Goal: Task Accomplishment & Management: Manage account settings

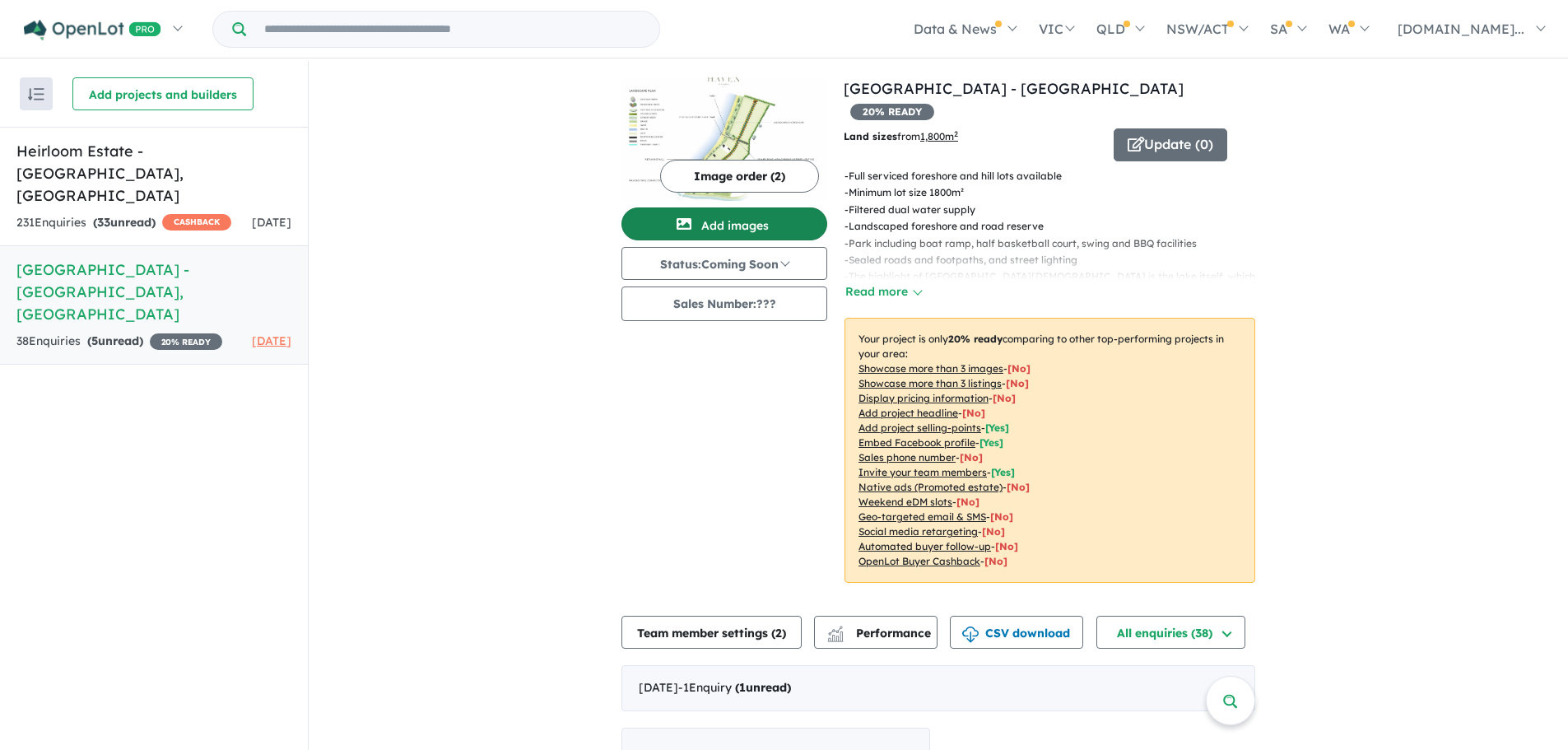
click at [701, 217] on button "Add images" at bounding box center [724, 224] width 206 height 33
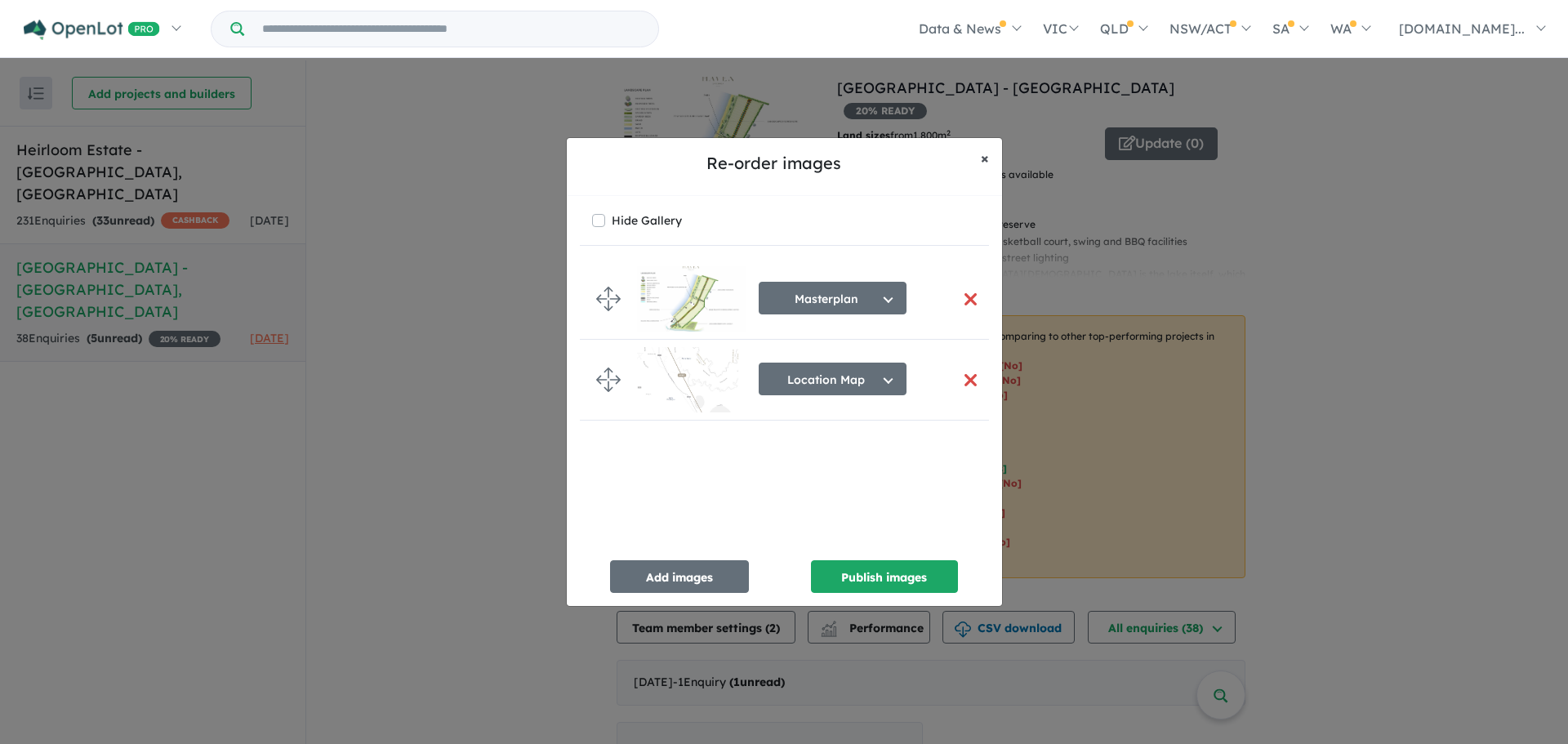
click at [986, 162] on span "×" at bounding box center [984, 158] width 8 height 19
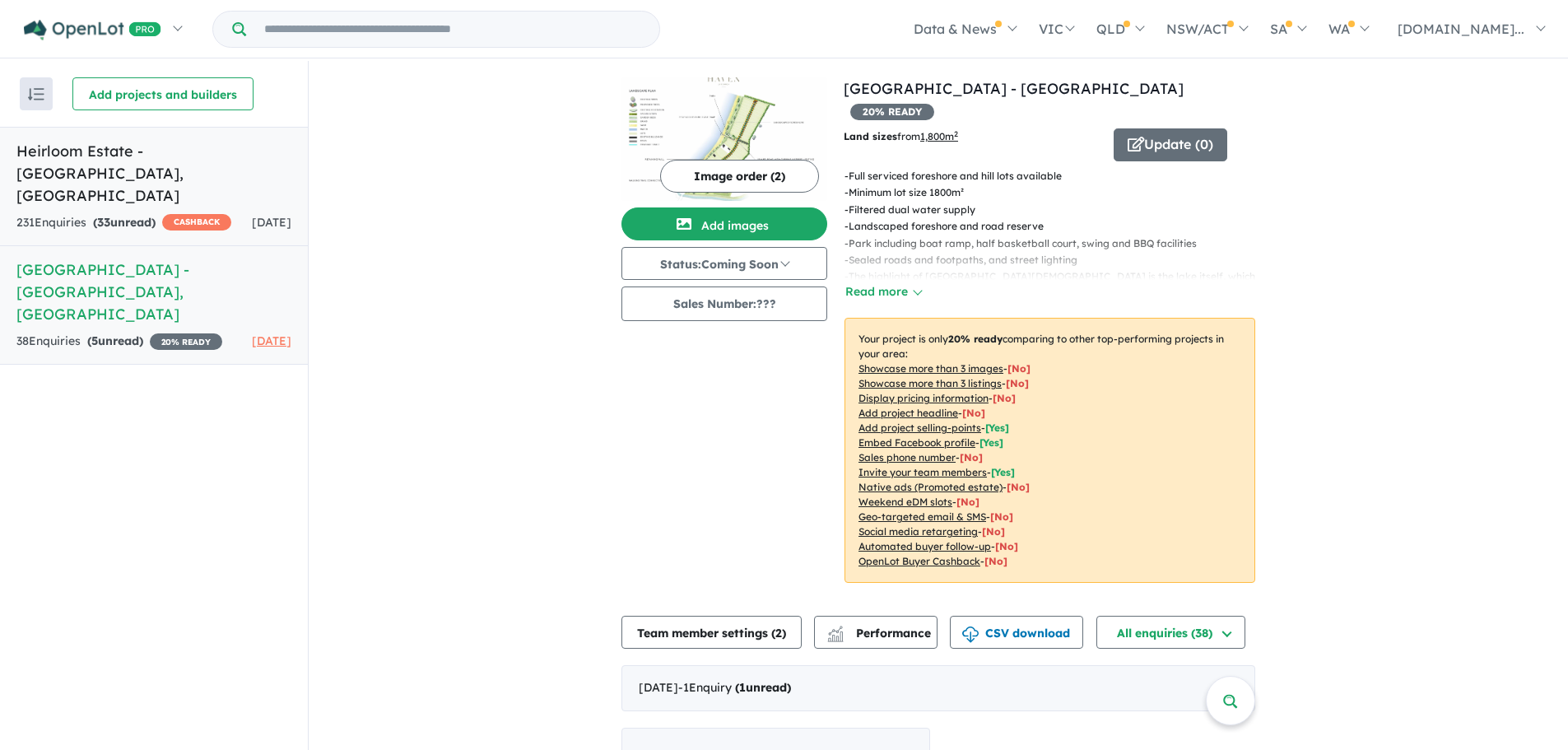
click at [181, 165] on link "Heirloom Estate - [GEOGRAPHIC_DATA][PERSON_NAME][GEOGRAPHIC_DATA] 231 Enquir ie…" at bounding box center [154, 187] width 308 height 120
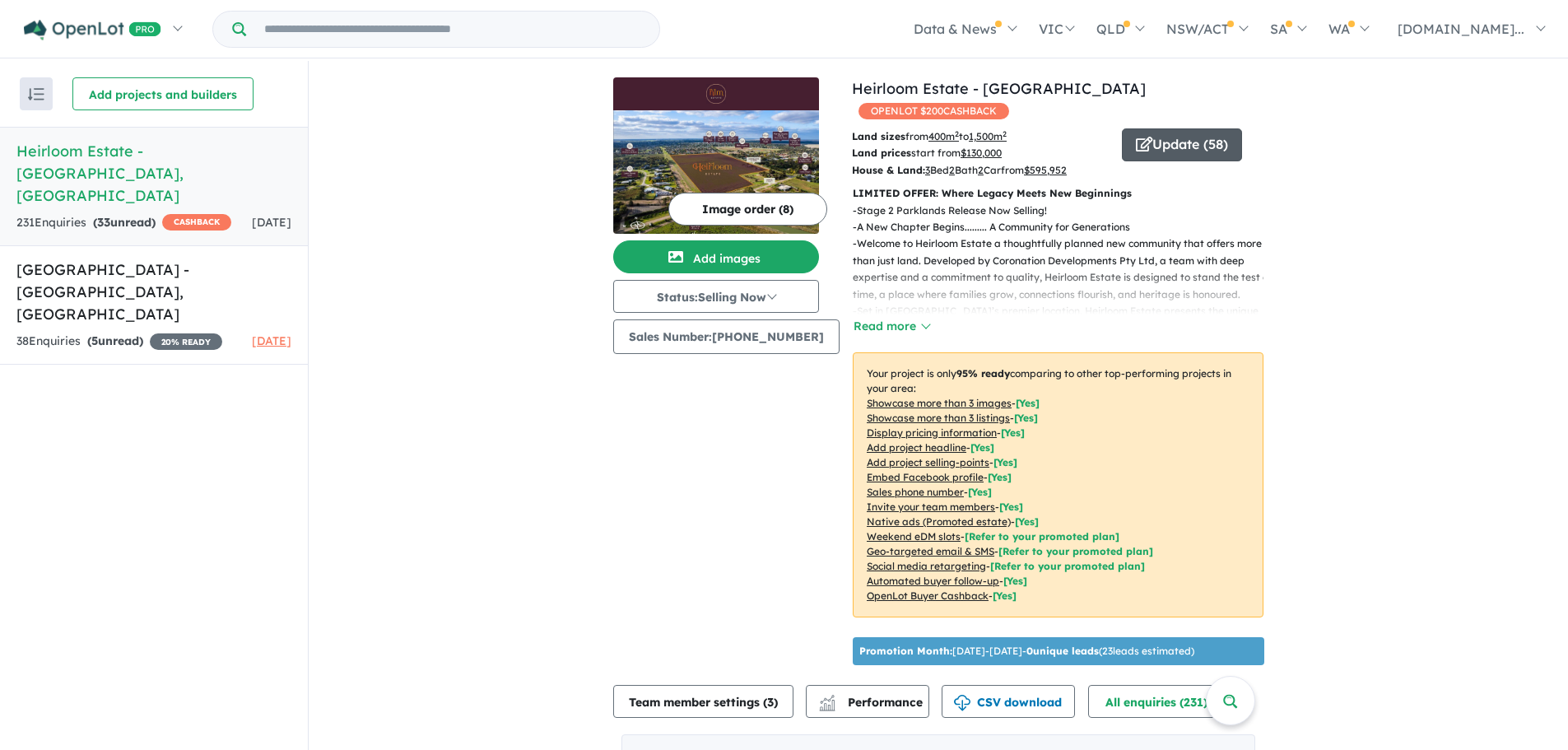
click at [1179, 129] on button "Update ( 58 )" at bounding box center [1182, 144] width 121 height 33
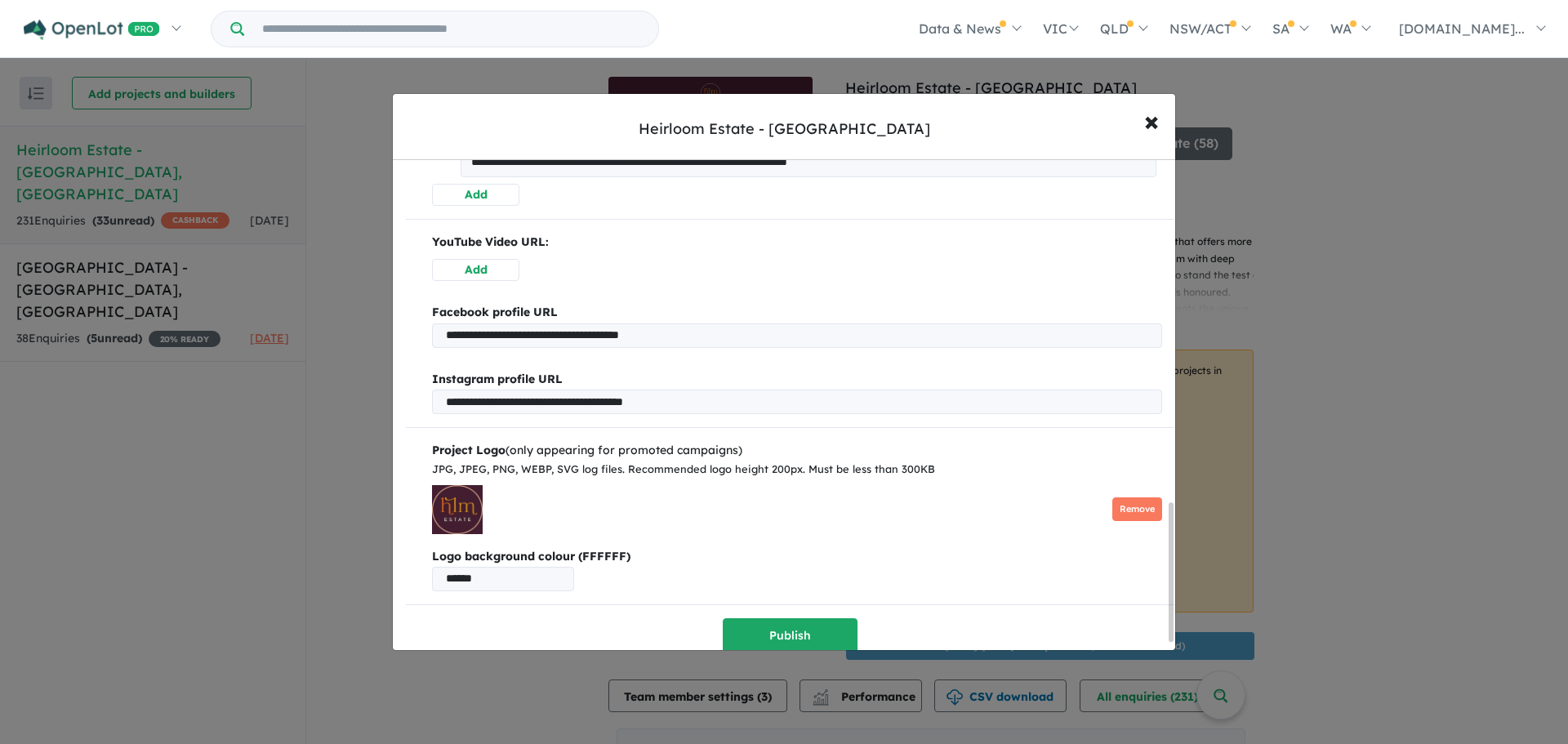
scroll to position [1241, 0]
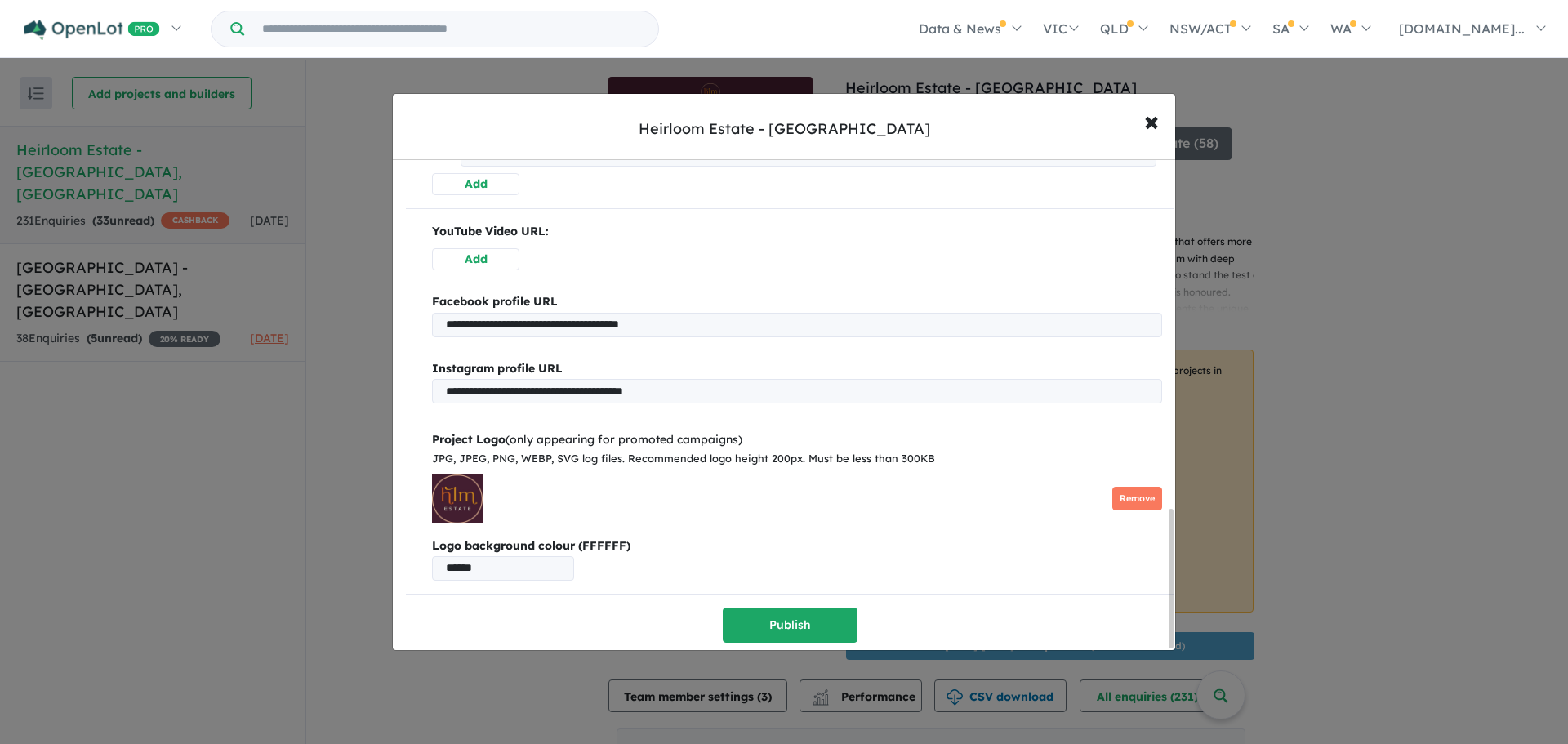
click at [454, 491] on img at bounding box center [457, 499] width 51 height 49
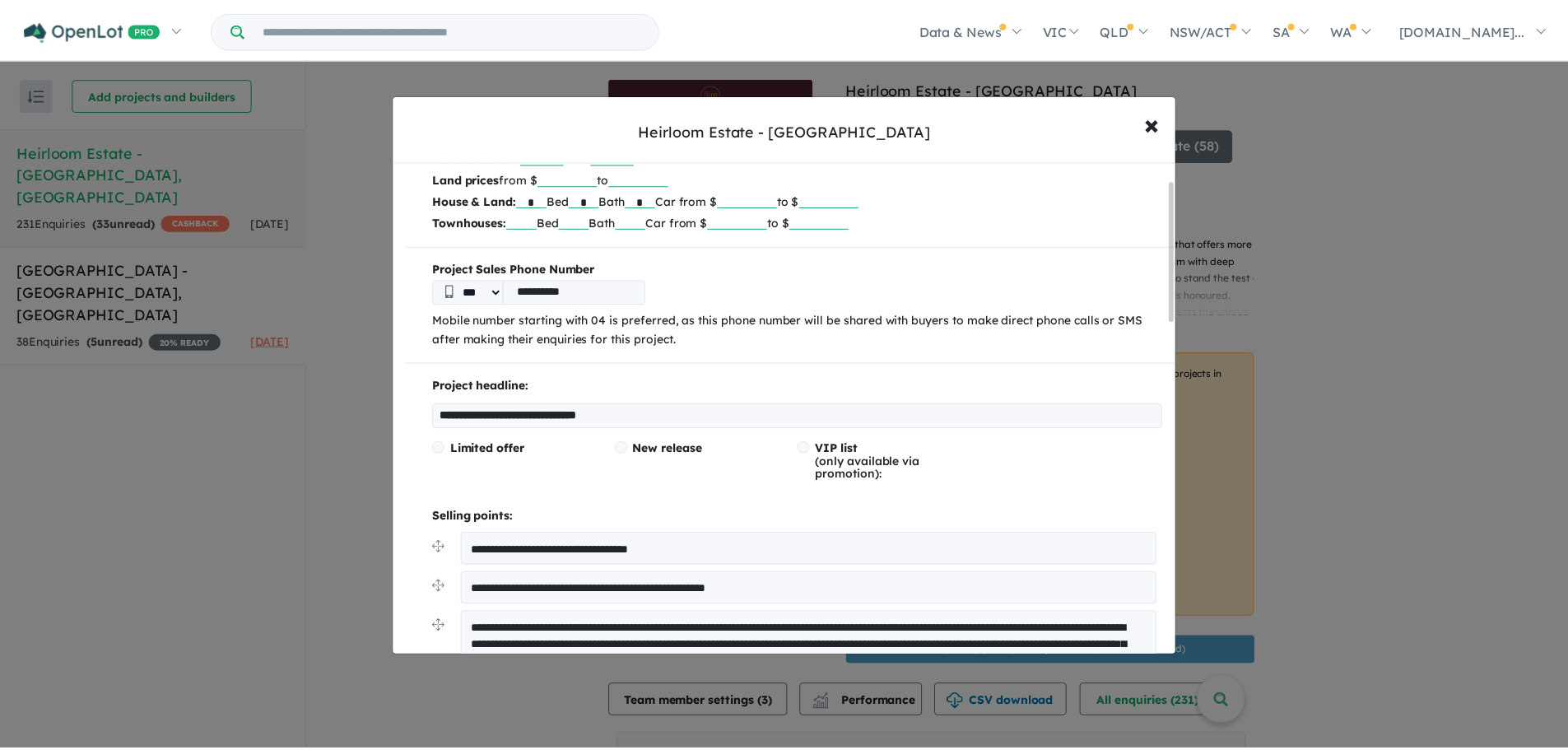
scroll to position [0, 0]
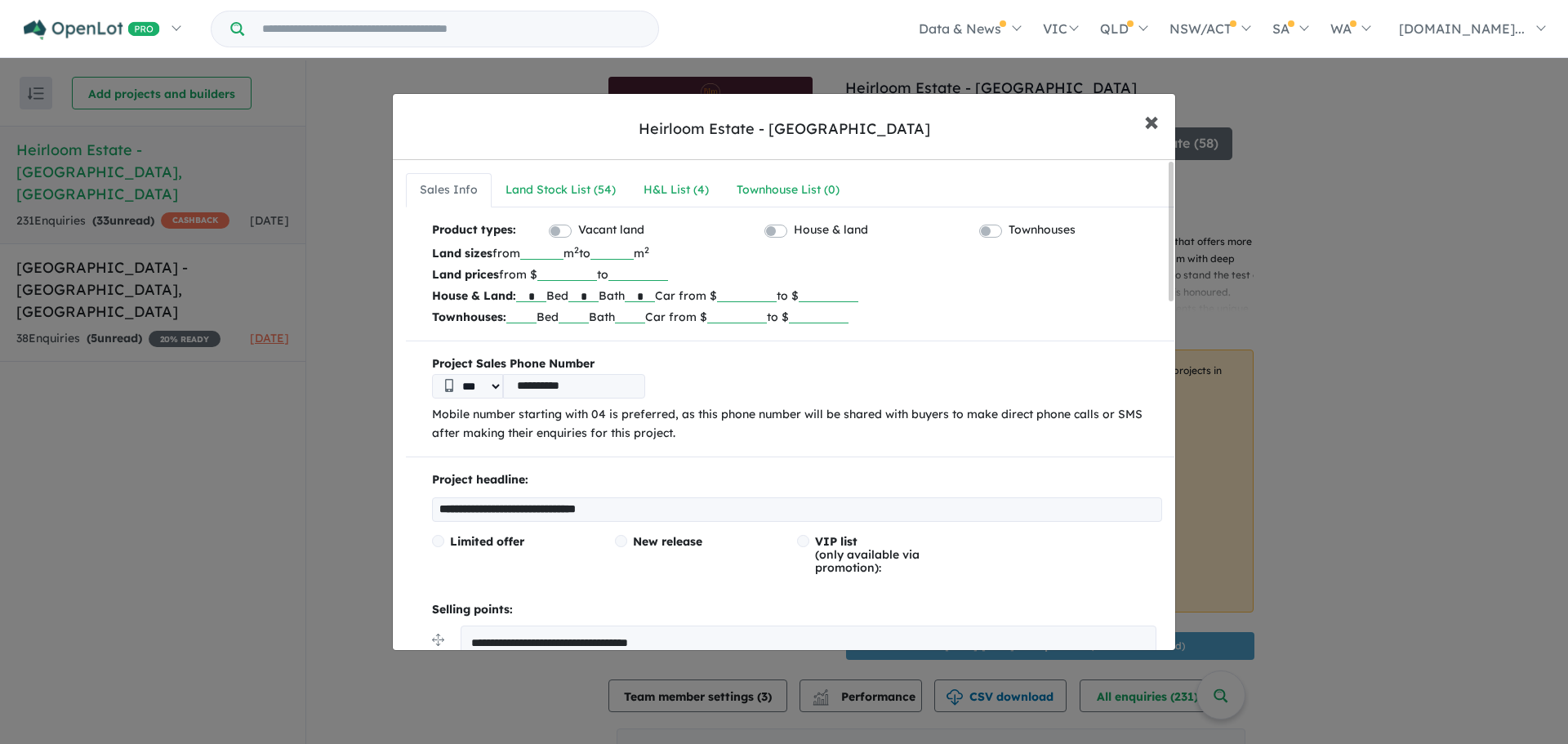
click at [1160, 123] on button "× Close" at bounding box center [1152, 121] width 47 height 45
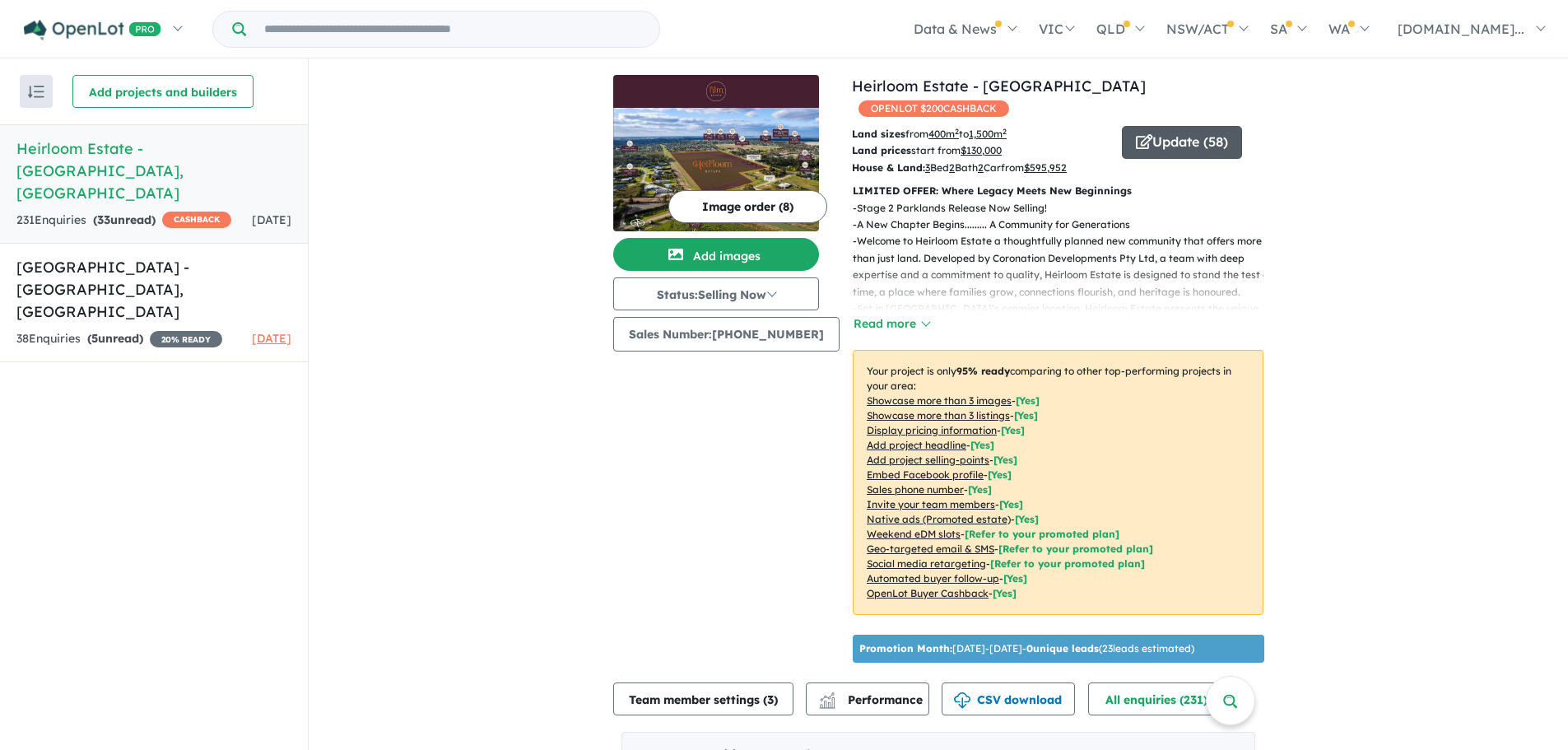
click at [1167, 126] on button "Update ( 58 )" at bounding box center [1182, 142] width 121 height 33
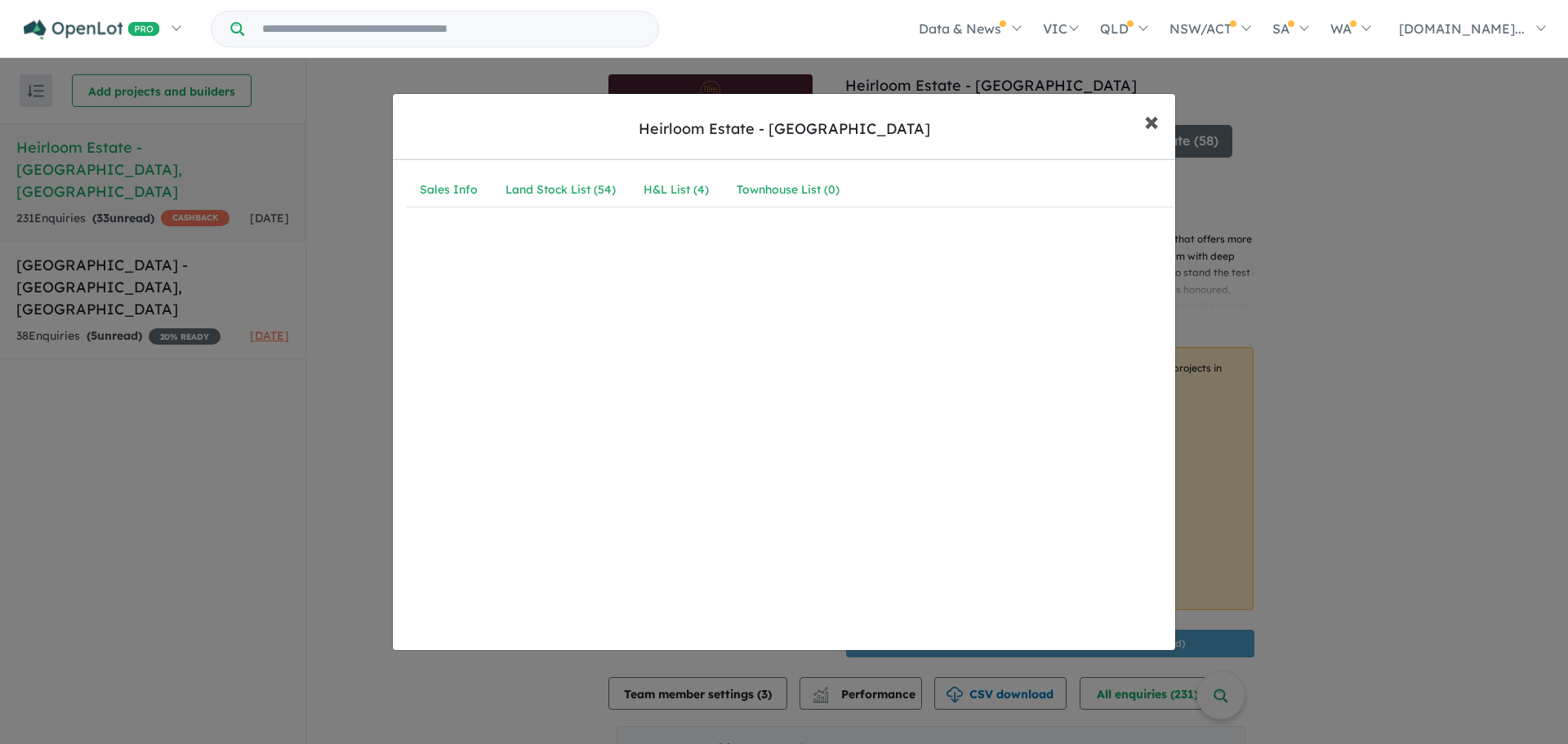
click at [1141, 123] on button "× Close" at bounding box center [1152, 121] width 47 height 45
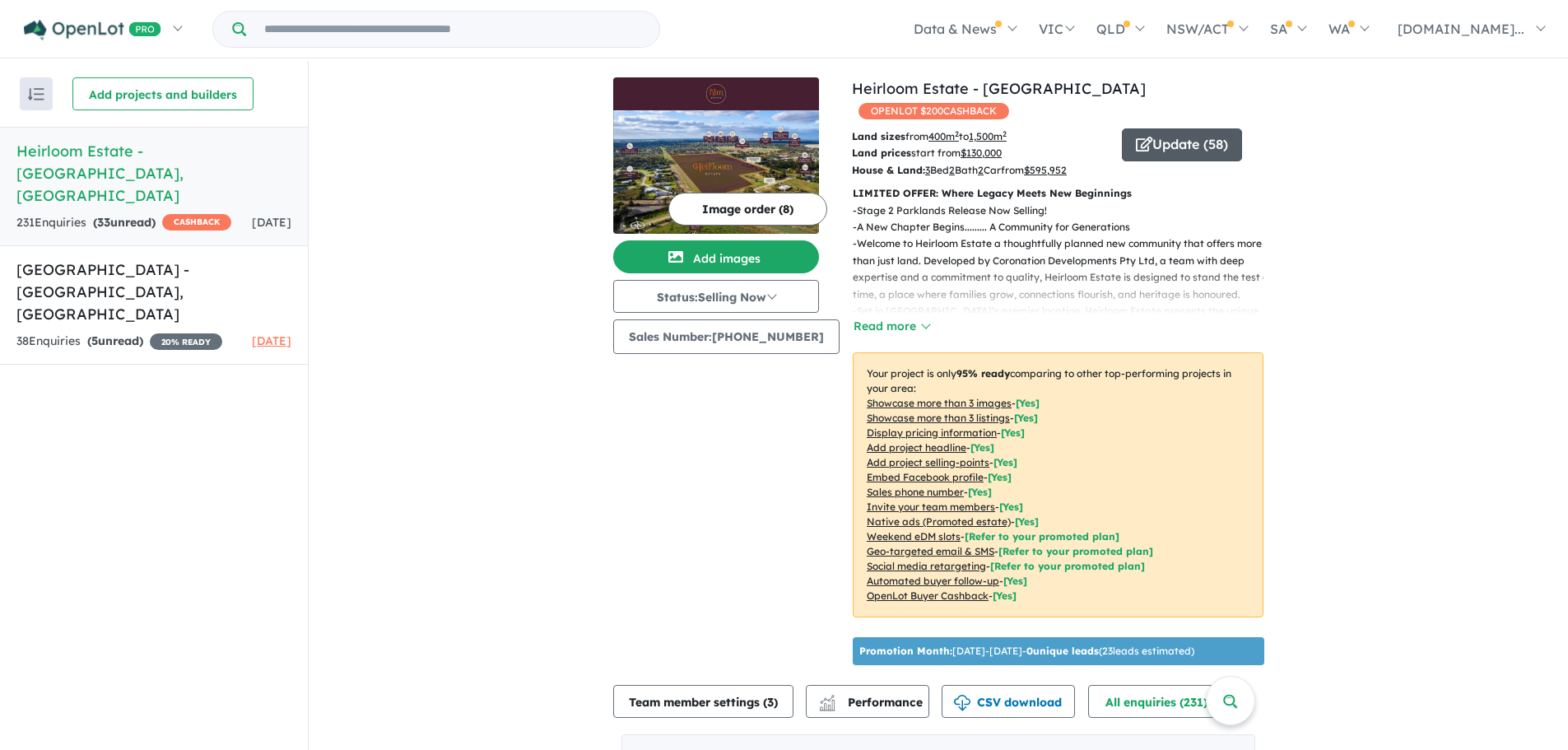
click at [1160, 129] on button "Update ( 58 )" at bounding box center [1182, 144] width 121 height 33
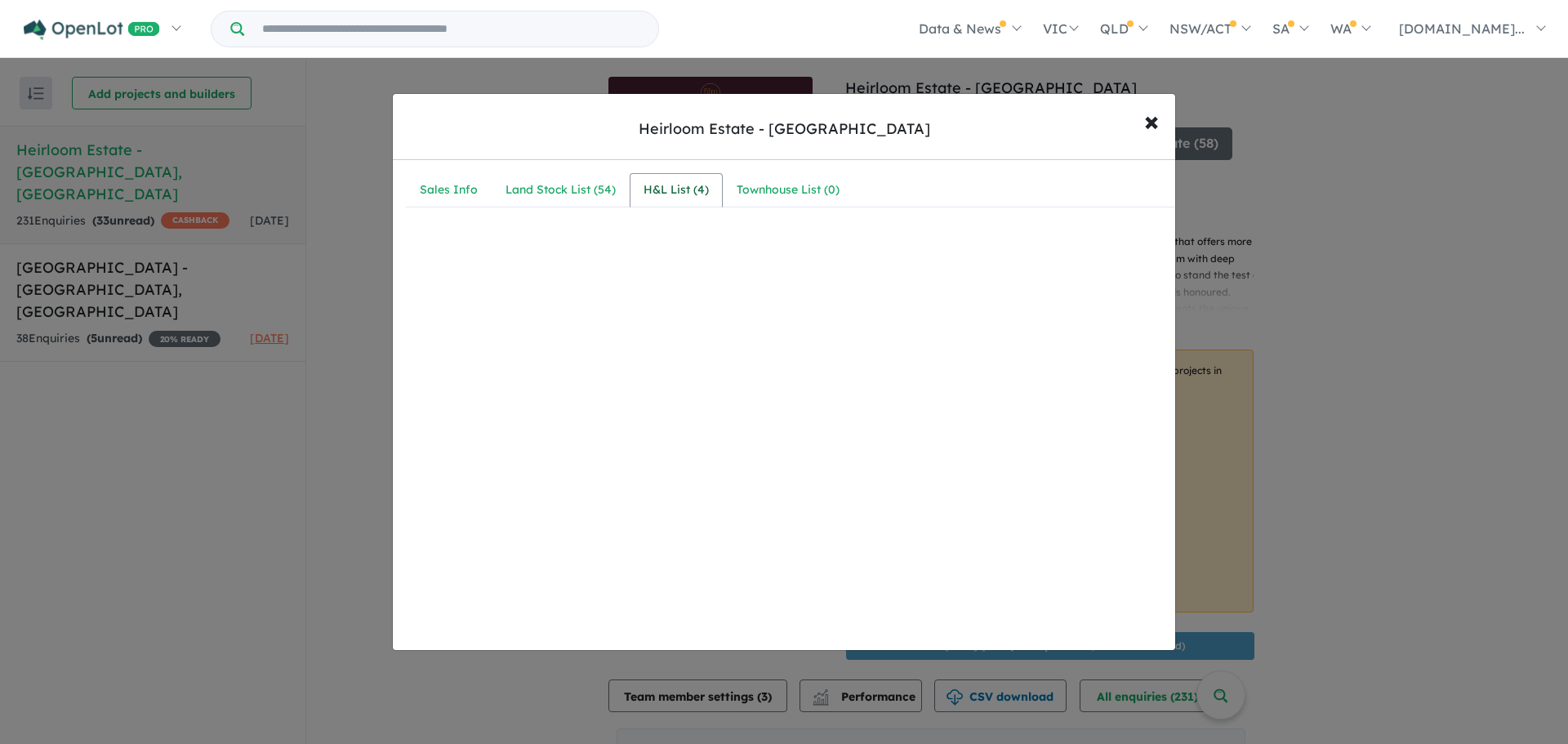
click at [667, 190] on div "H&L List ( 4 )" at bounding box center [676, 190] width 65 height 19
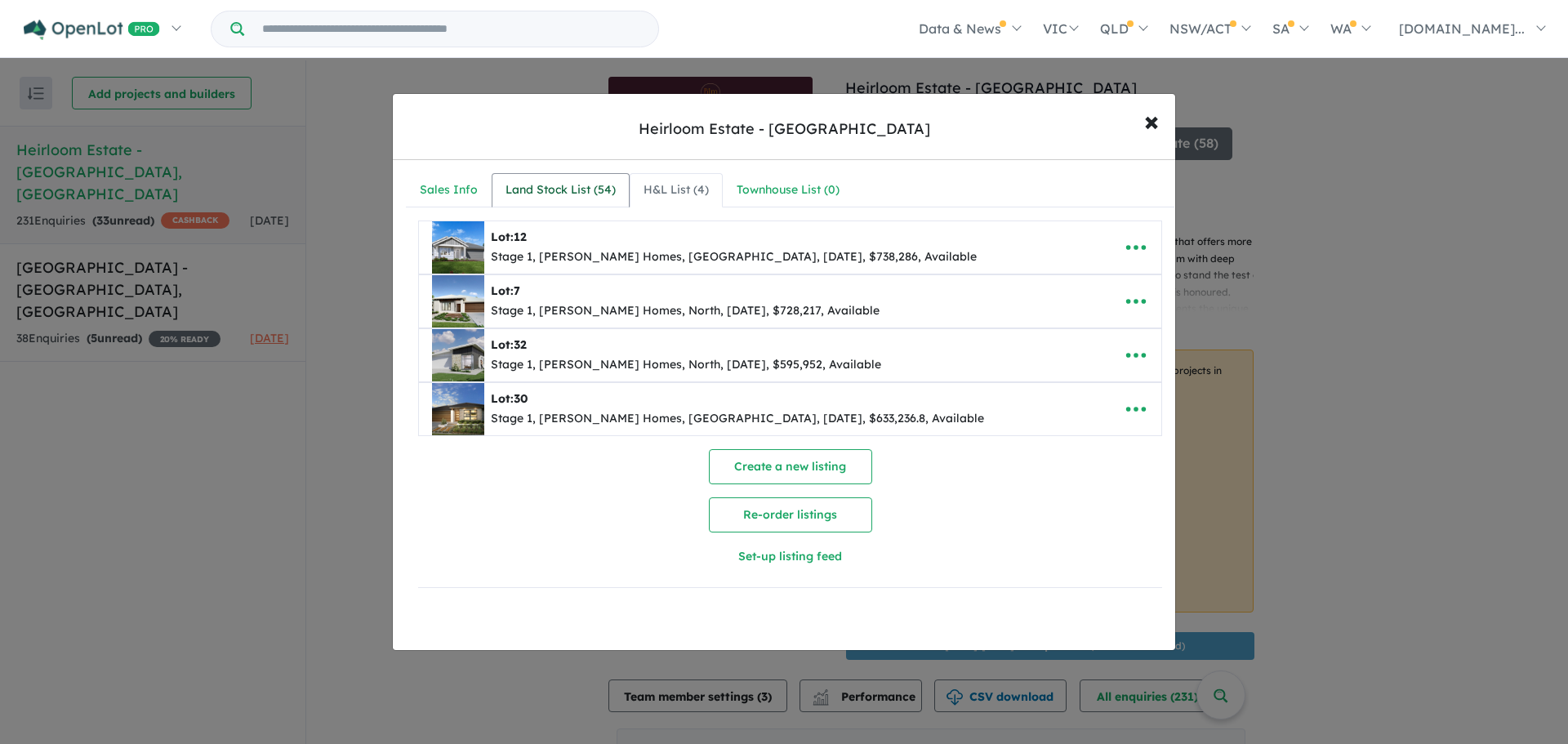
click at [562, 190] on div "Land Stock List ( 54 )" at bounding box center [560, 190] width 110 height 19
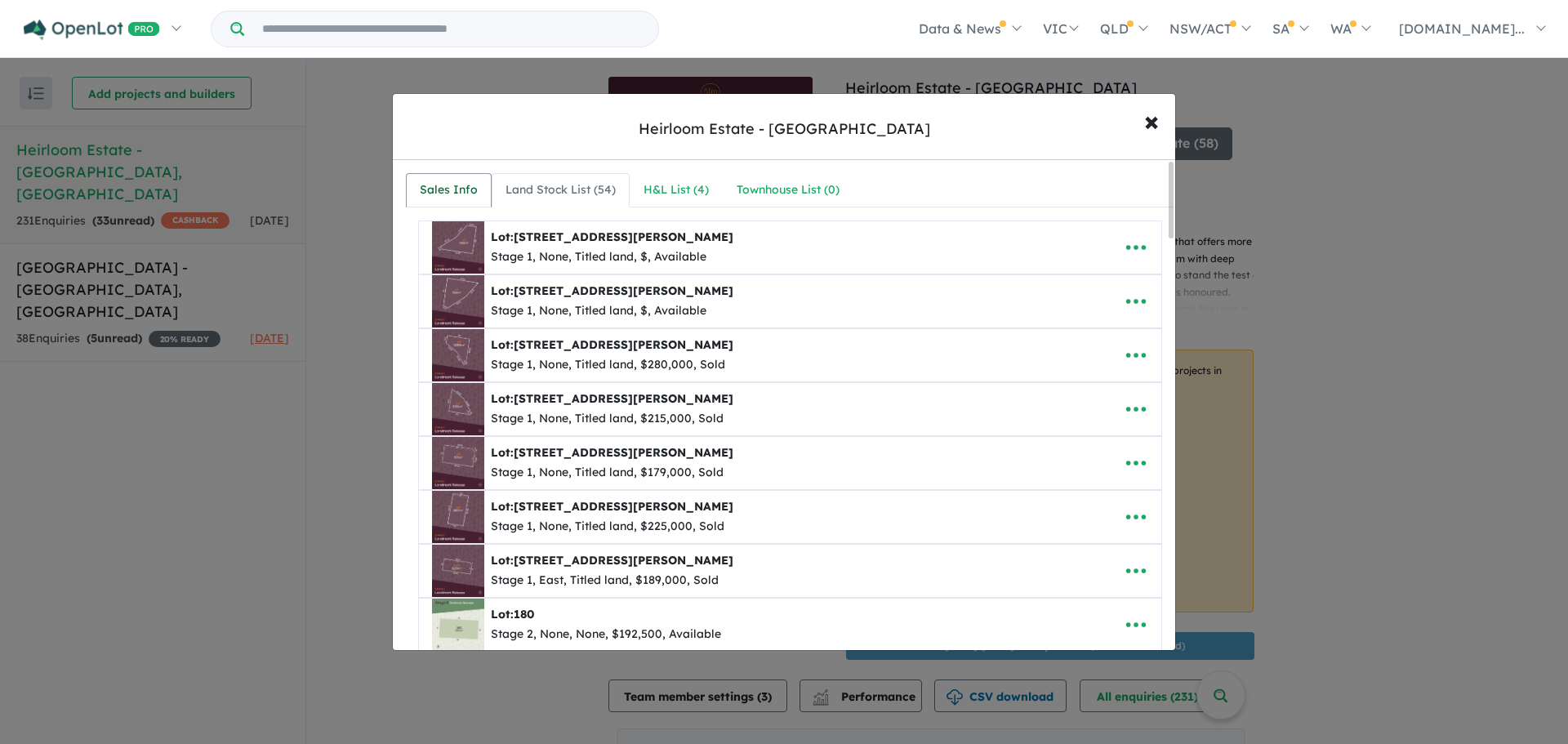
click at [450, 186] on div "Sales Info" at bounding box center [449, 190] width 58 height 19
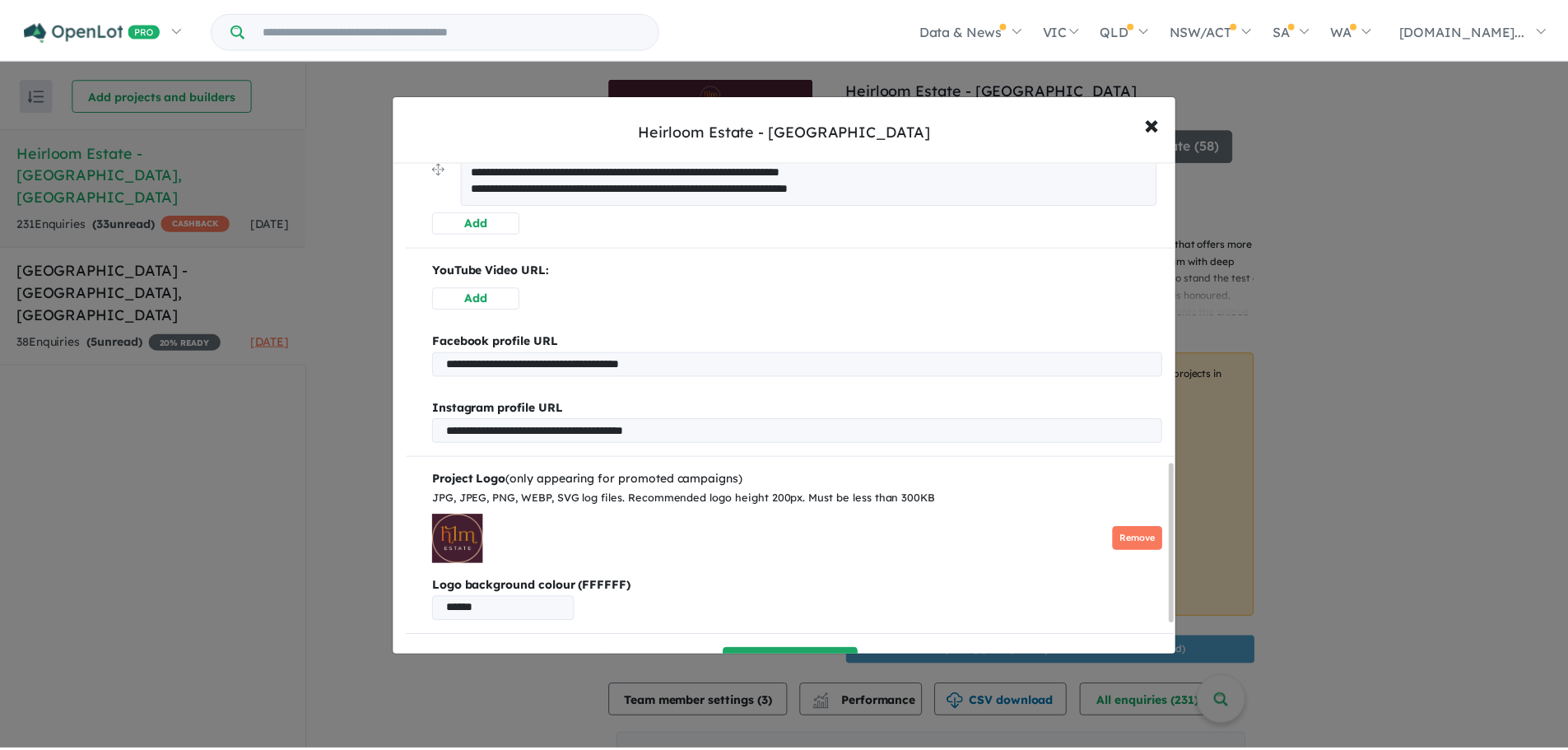
scroll to position [1037, 0]
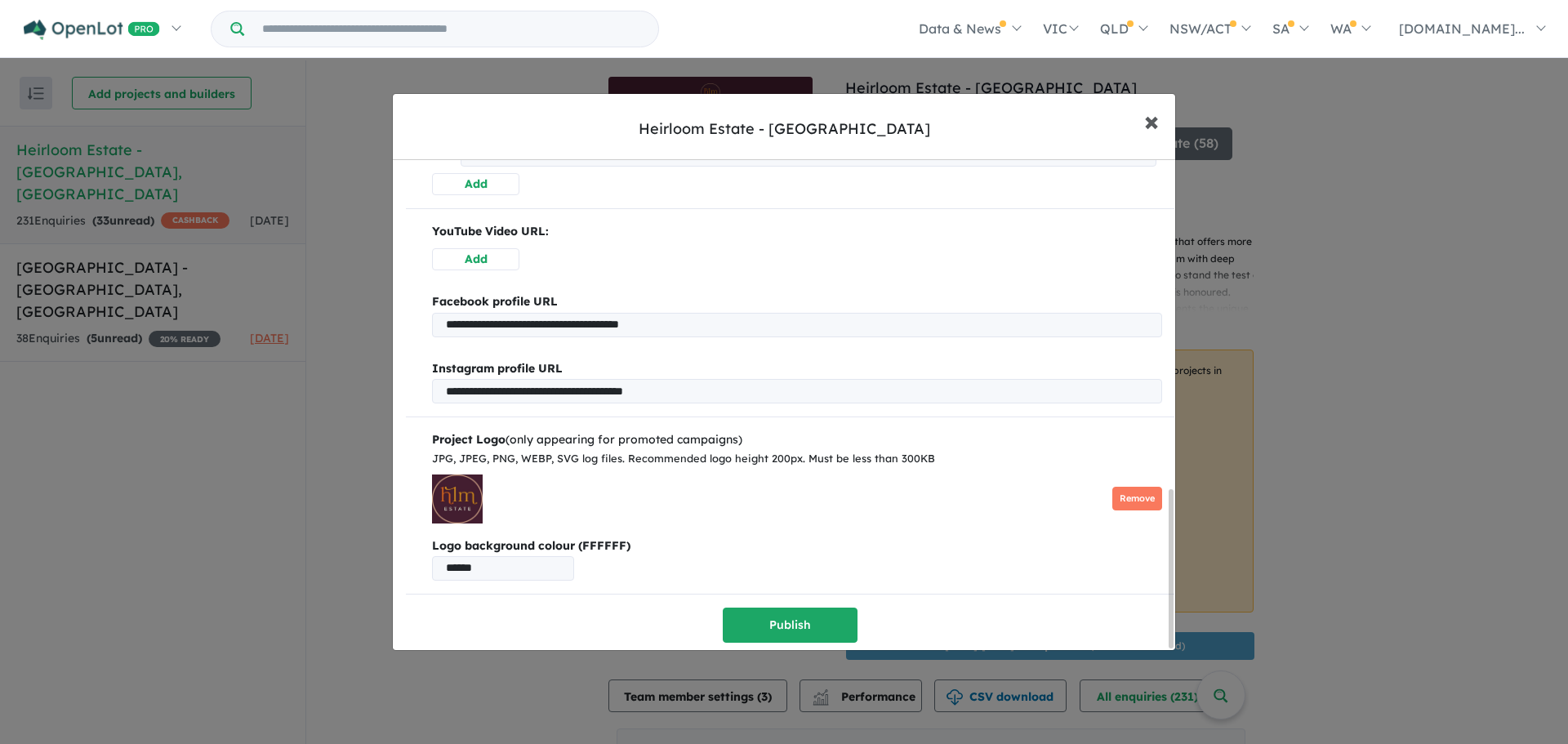
click at [1150, 121] on span "×" at bounding box center [1151, 121] width 15 height 35
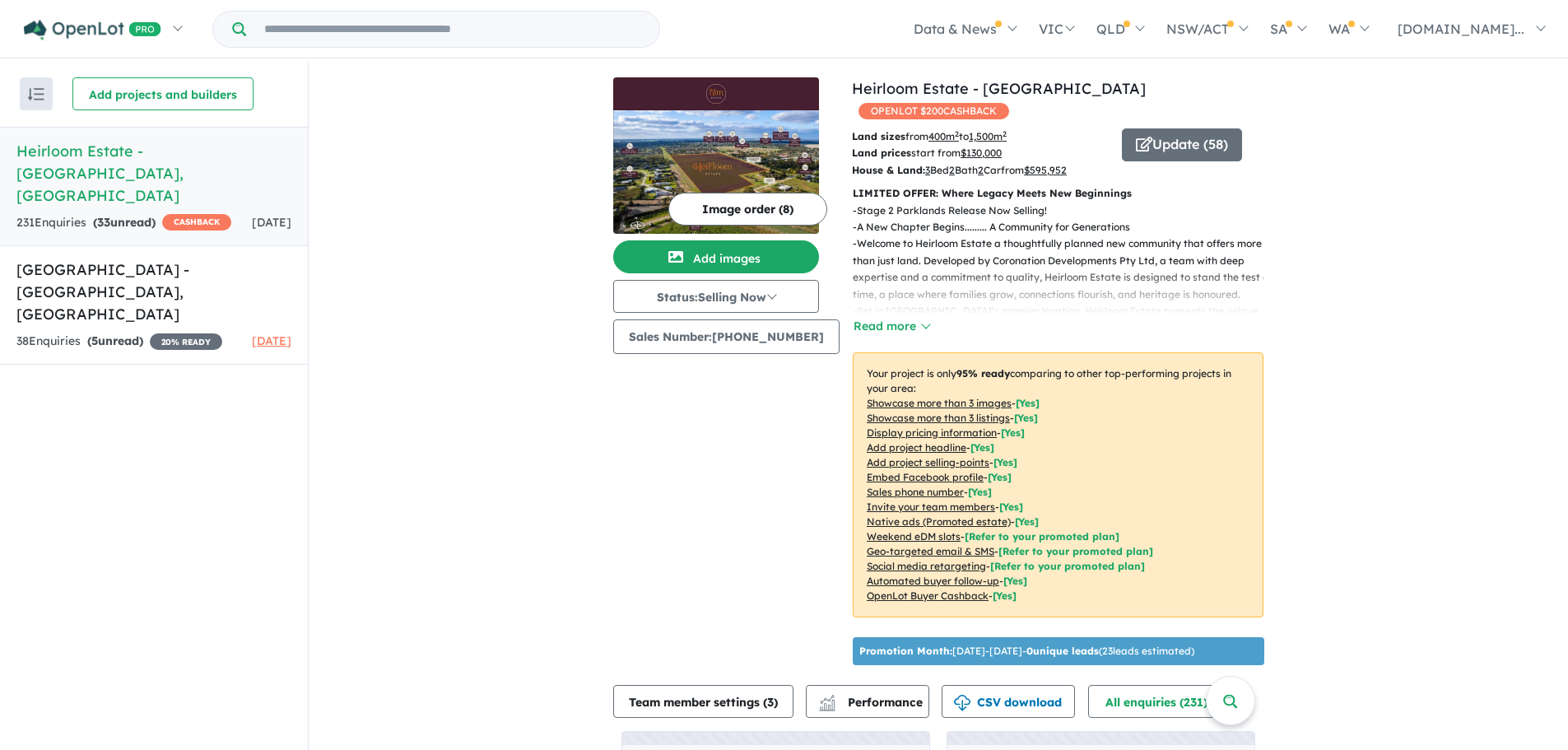
click at [716, 94] on img at bounding box center [715, 93] width 193 height 19
